Goal: Find specific page/section: Find specific page/section

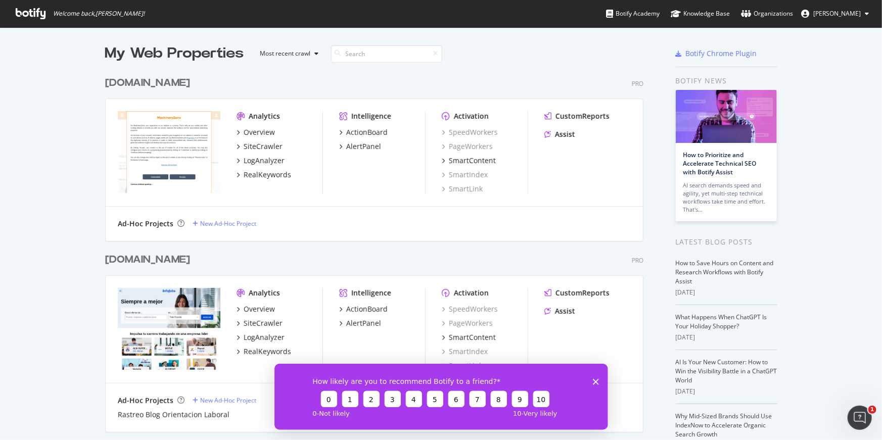
click at [596, 381] on polygon "Close survey" at bounding box center [595, 381] width 6 height 6
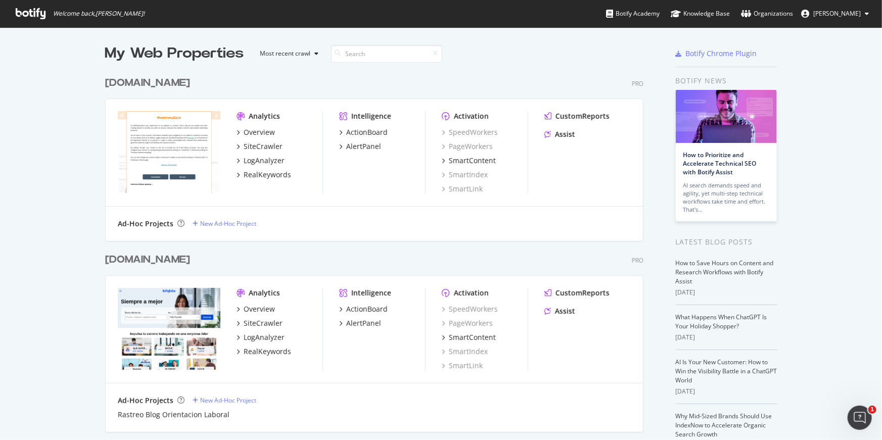
click at [236, 73] on div "[DOMAIN_NAME] Pro Analytics Overview SiteCrawler LogAnalyzer RealKeywords Intel…" at bounding box center [378, 152] width 546 height 177
